Goal: Task Accomplishment & Management: Manage account settings

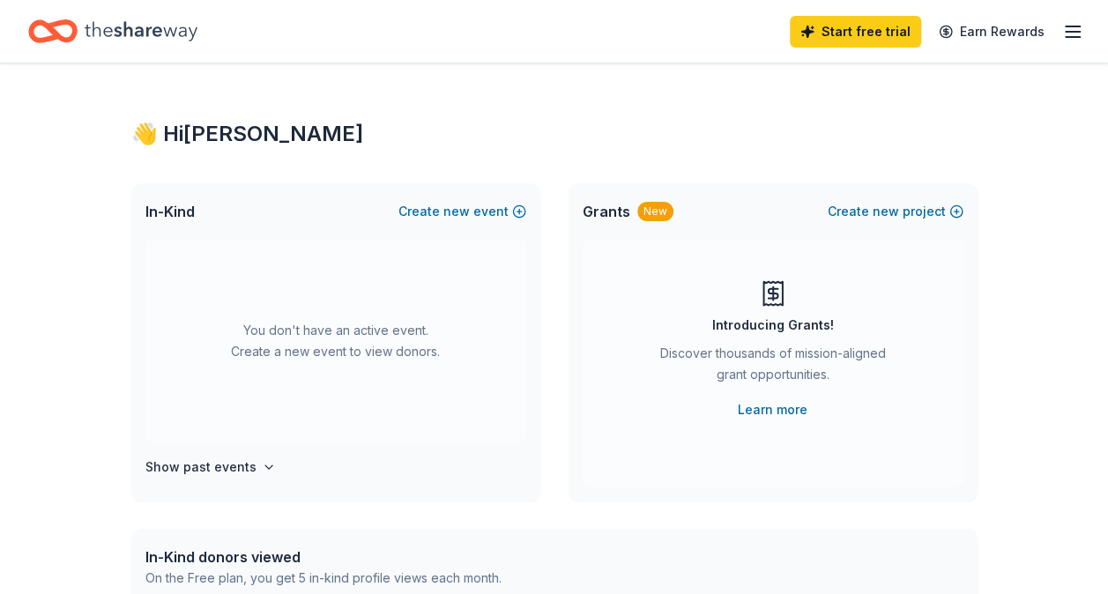
click at [655, 213] on div "New" at bounding box center [656, 211] width 36 height 19
click at [207, 128] on div "👋 Hi Felicia" at bounding box center [554, 134] width 846 height 28
click at [1076, 32] on line "button" at bounding box center [1073, 32] width 14 height 0
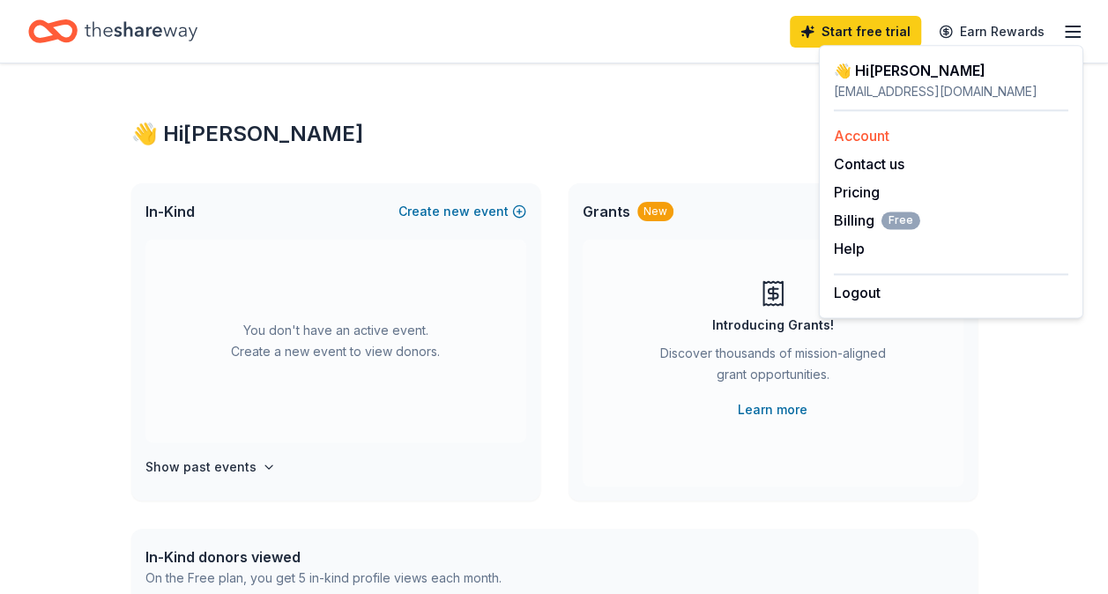
click at [852, 138] on link "Account" at bounding box center [862, 136] width 56 height 18
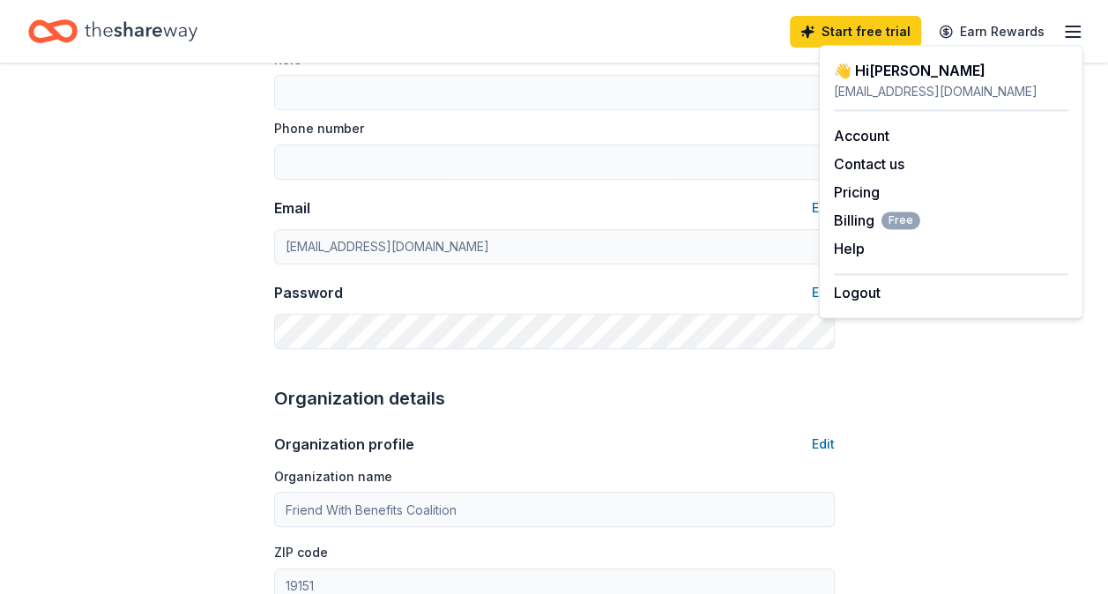
scroll to position [243, 0]
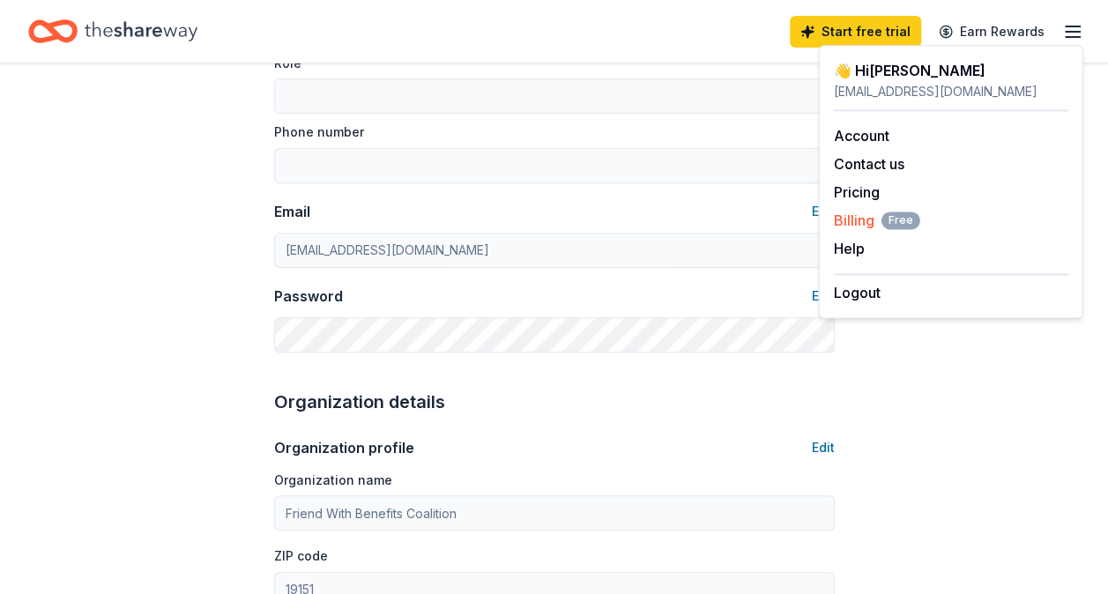
click at [861, 223] on span "Billing Free" at bounding box center [877, 220] width 86 height 21
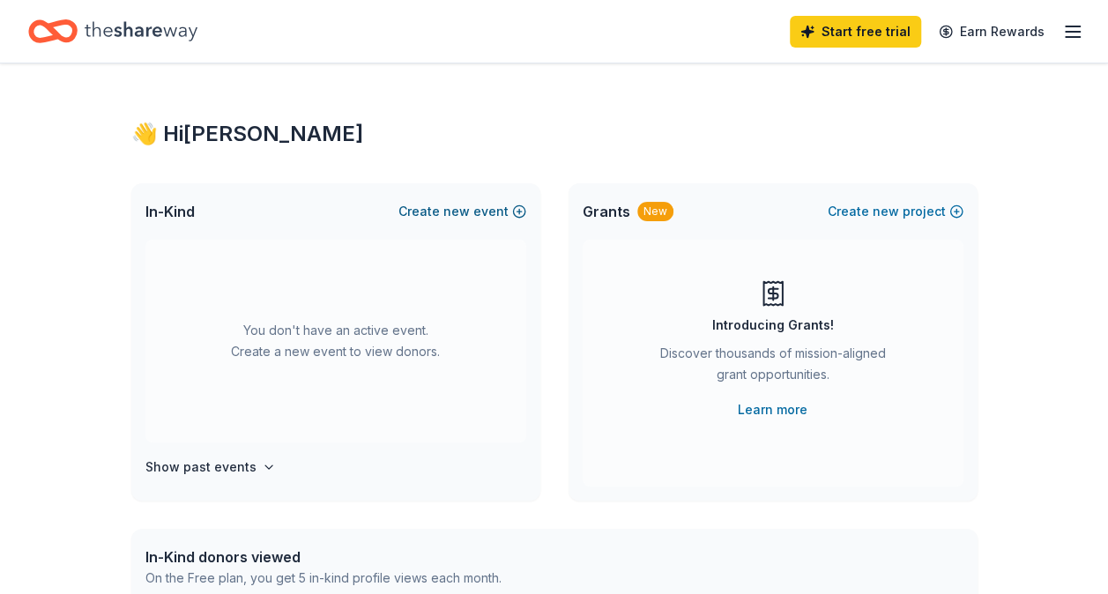
click at [492, 216] on button "Create new event" at bounding box center [463, 211] width 128 height 21
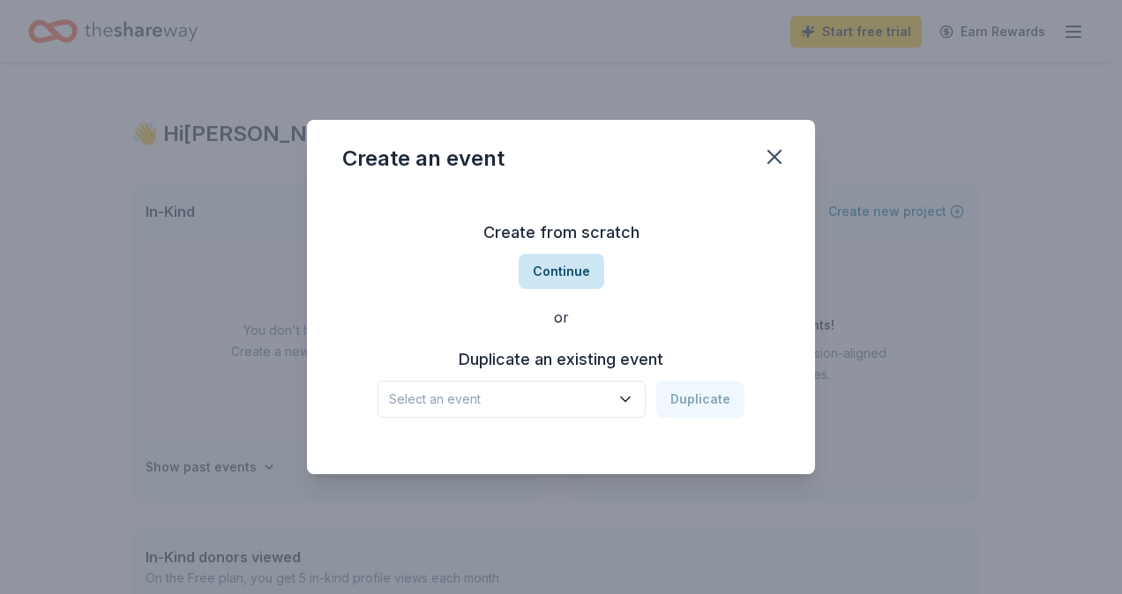
click at [559, 273] on button "Continue" at bounding box center [561, 271] width 86 height 35
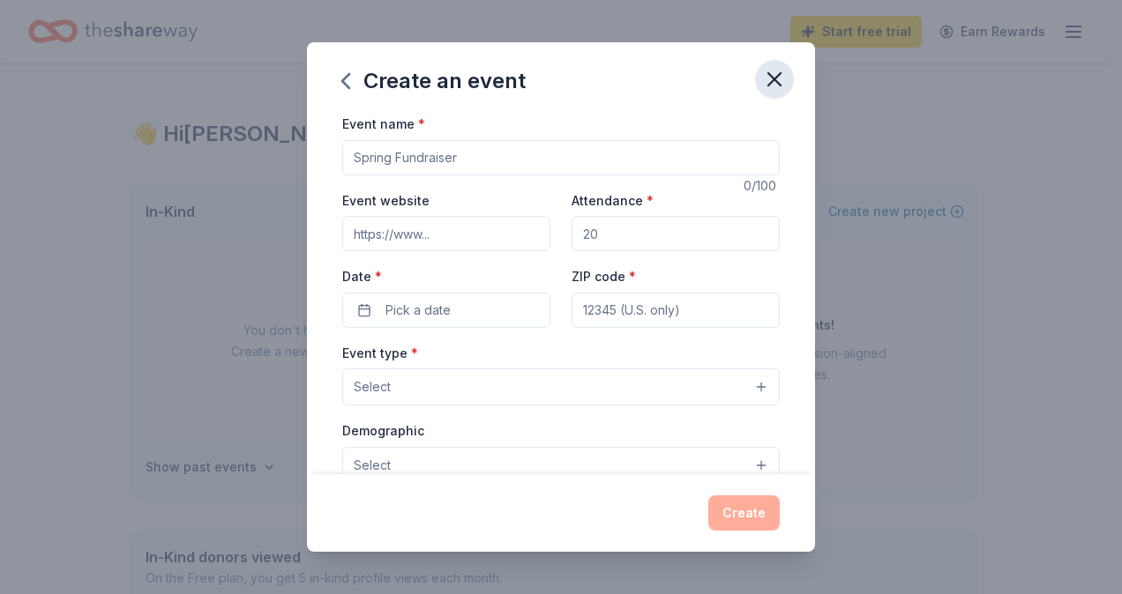
click at [776, 75] on icon "button" at bounding box center [774, 79] width 25 height 25
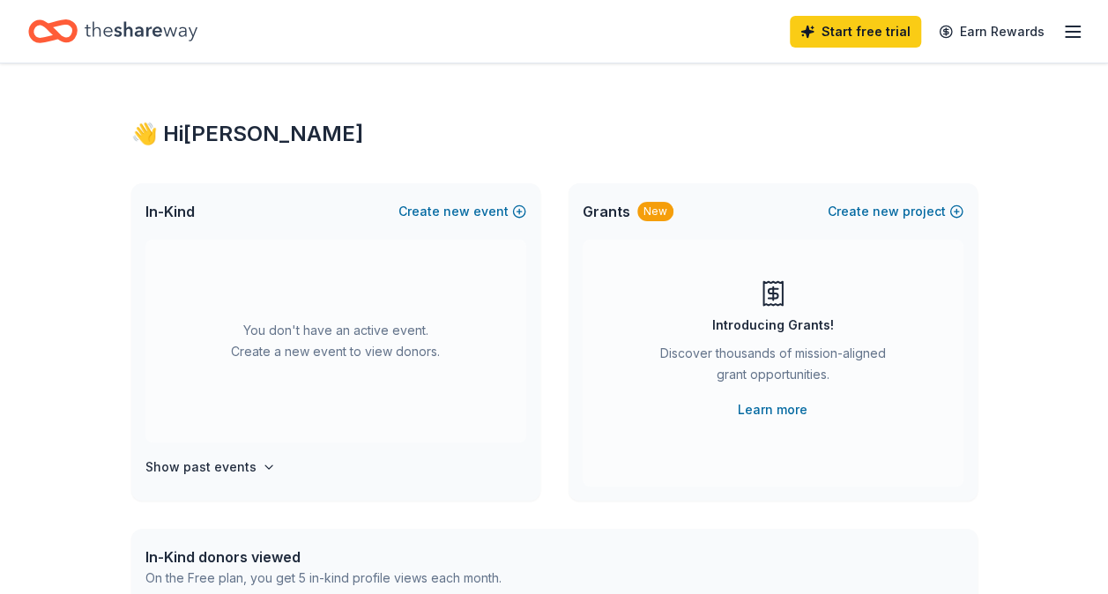
click at [1076, 29] on icon "button" at bounding box center [1073, 31] width 21 height 21
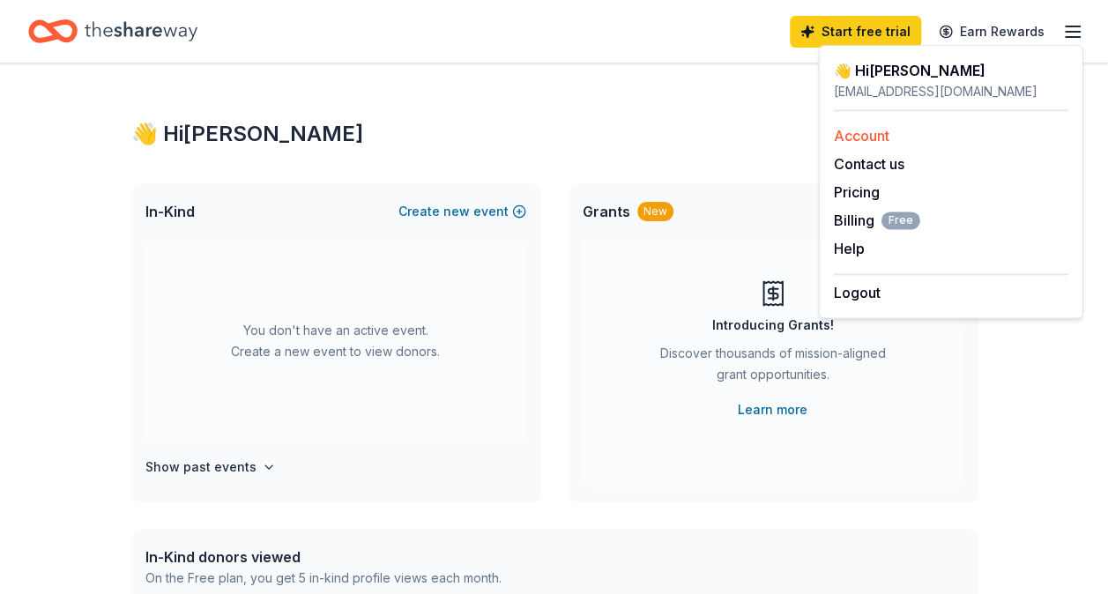
click at [878, 137] on link "Account" at bounding box center [862, 136] width 56 height 18
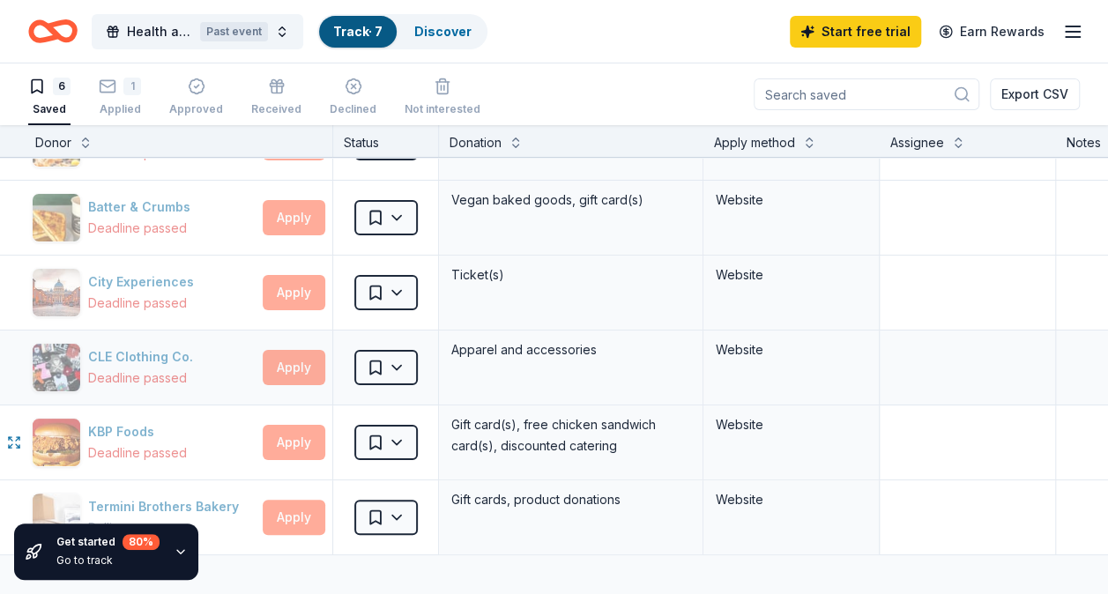
scroll to position [0, 4]
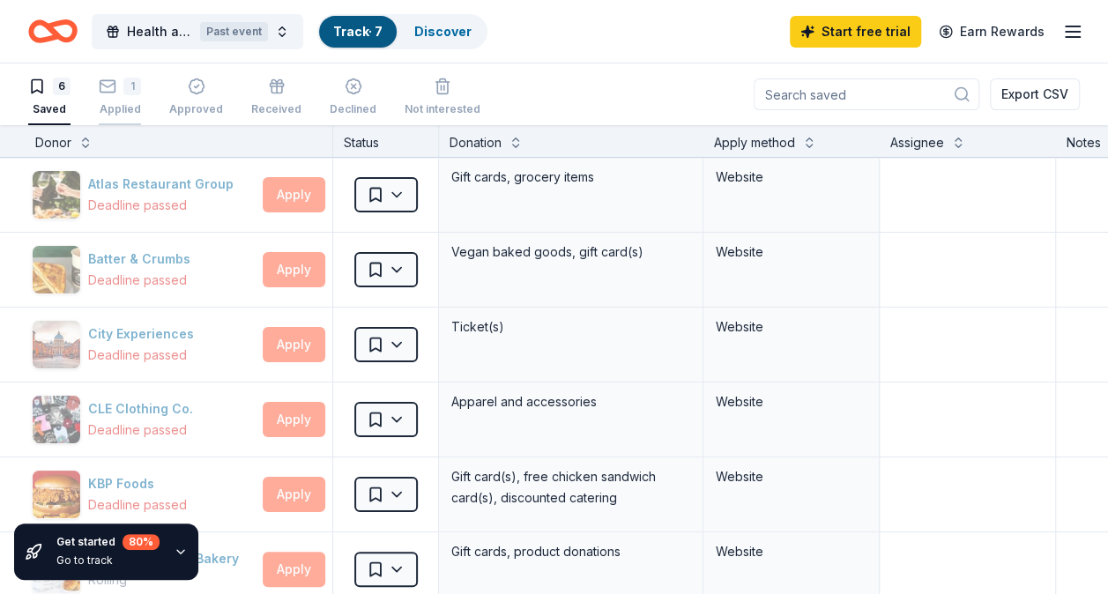
click at [115, 83] on icon "button" at bounding box center [108, 85] width 15 height 4
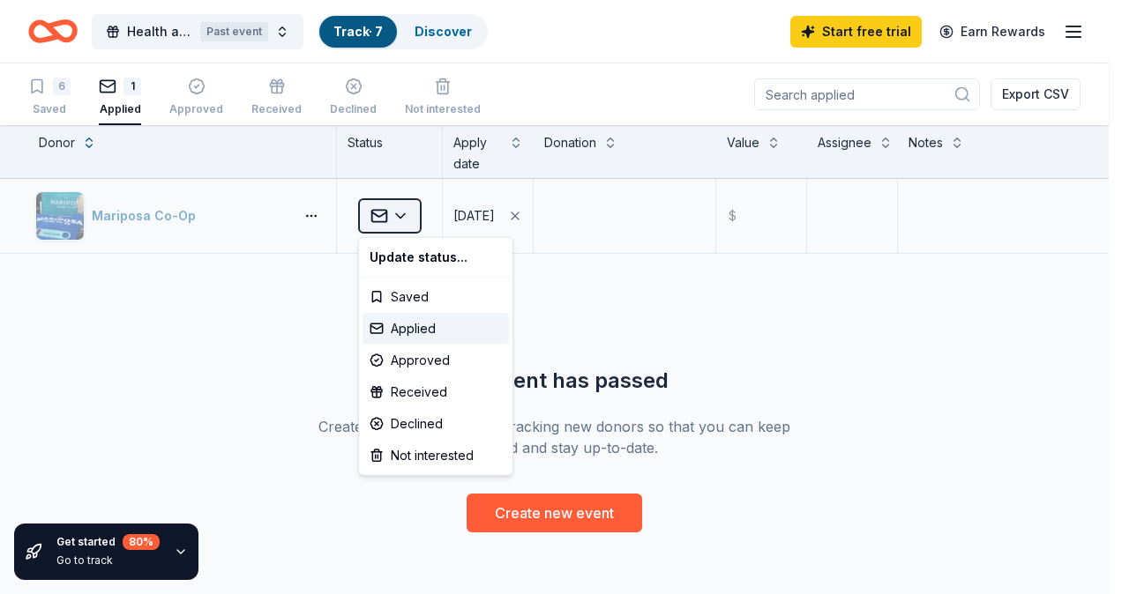
click at [406, 217] on html "Health and Wellness Passion Picnic for Homeless Past event Track · 7 Discover S…" at bounding box center [561, 297] width 1122 height 594
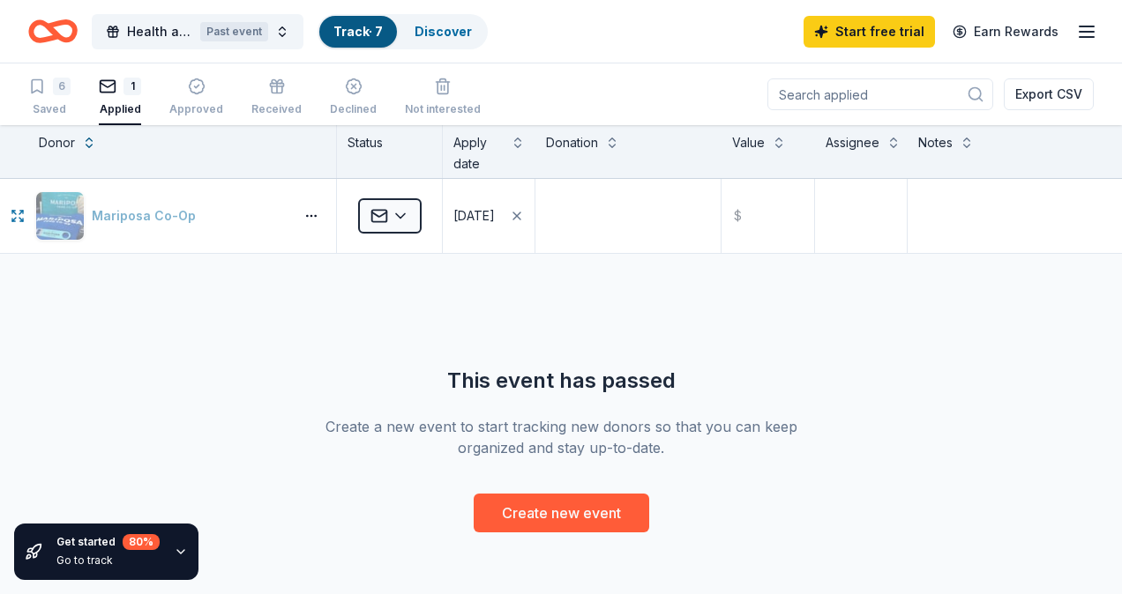
click at [173, 218] on html "Health and Wellness Passion Picnic for Homeless Past event Track · 7 Discover S…" at bounding box center [561, 297] width 1122 height 594
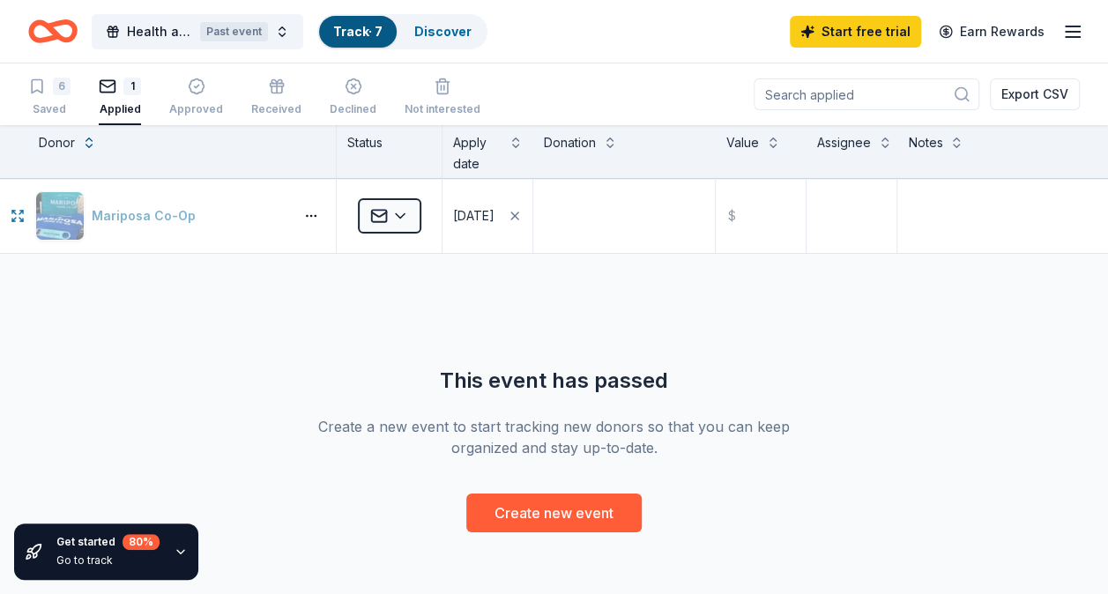
click at [173, 218] on button "Mariposa Co-Op" at bounding box center [160, 215] width 251 height 49
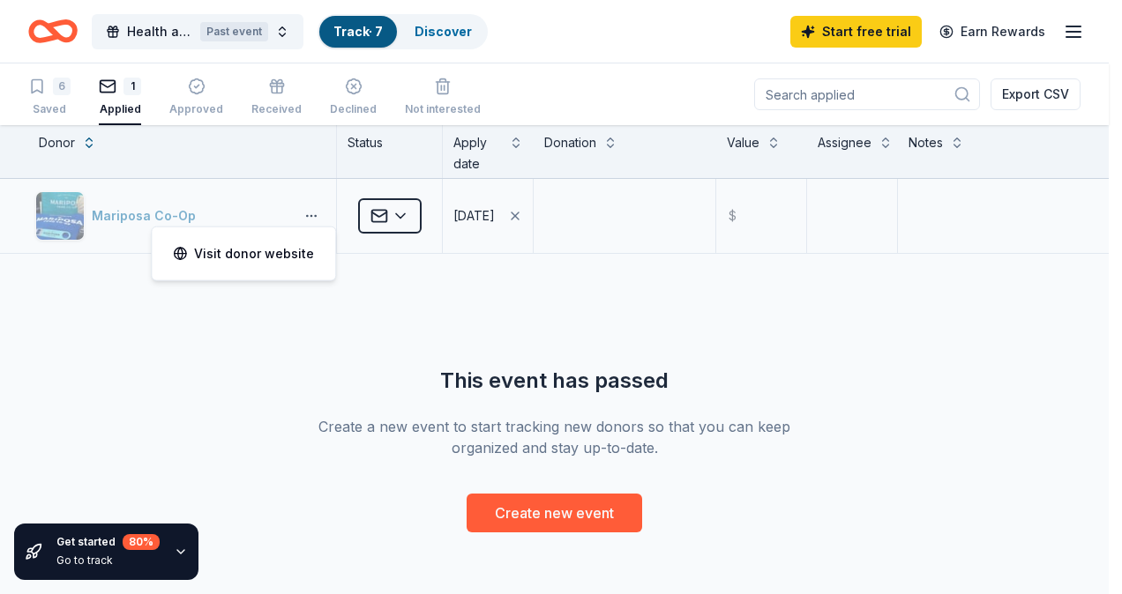
click at [307, 218] on html "Health and Wellness Passion Picnic for Homeless Past event Track · 7 Discover S…" at bounding box center [561, 297] width 1122 height 594
click at [118, 223] on html "Health and Wellness Passion Picnic for Homeless Past event Track · 7 Discover S…" at bounding box center [561, 297] width 1122 height 594
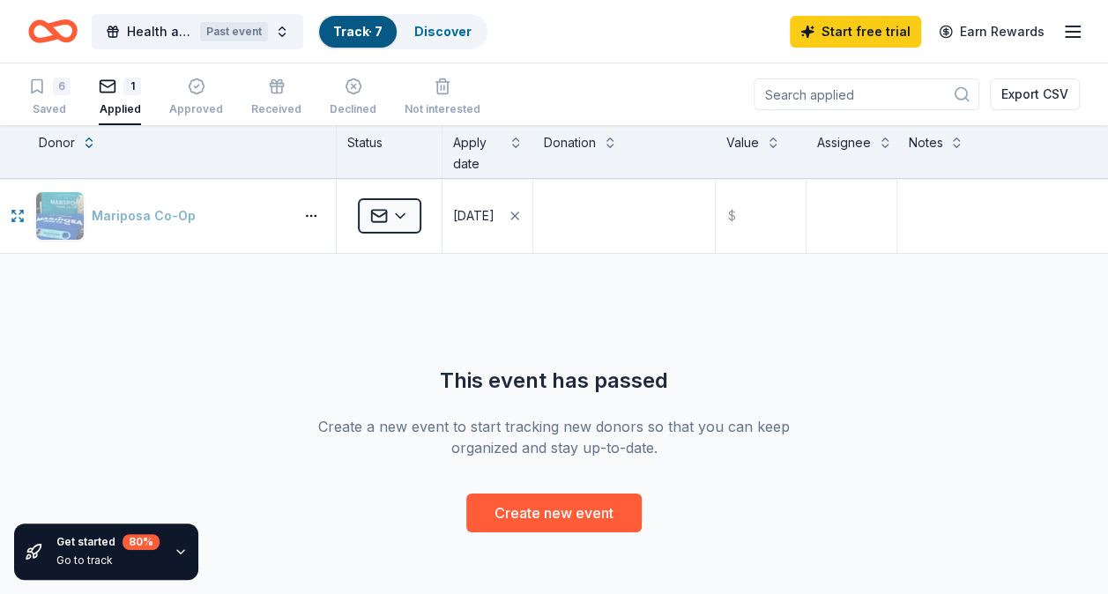
click at [118, 223] on button "Mariposa Co-Op" at bounding box center [160, 215] width 251 height 49
click at [363, 30] on link "Track · 7" at bounding box center [357, 31] width 49 height 15
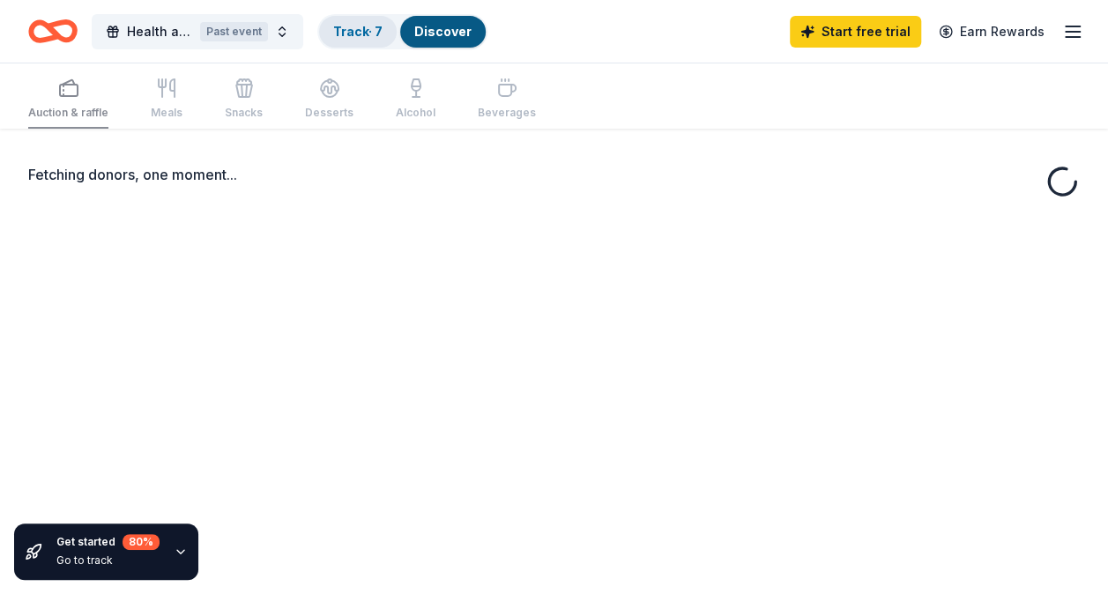
click at [363, 30] on link "Track · 7" at bounding box center [357, 31] width 49 height 15
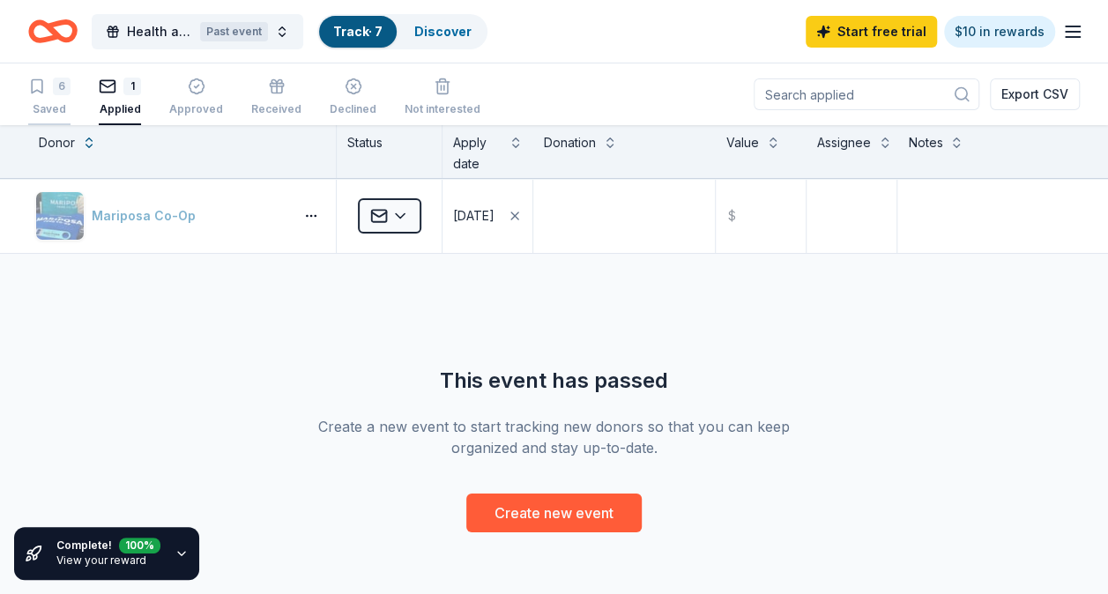
click at [35, 91] on icon "button" at bounding box center [37, 86] width 11 height 13
